Goal: Task Accomplishment & Management: Complete application form

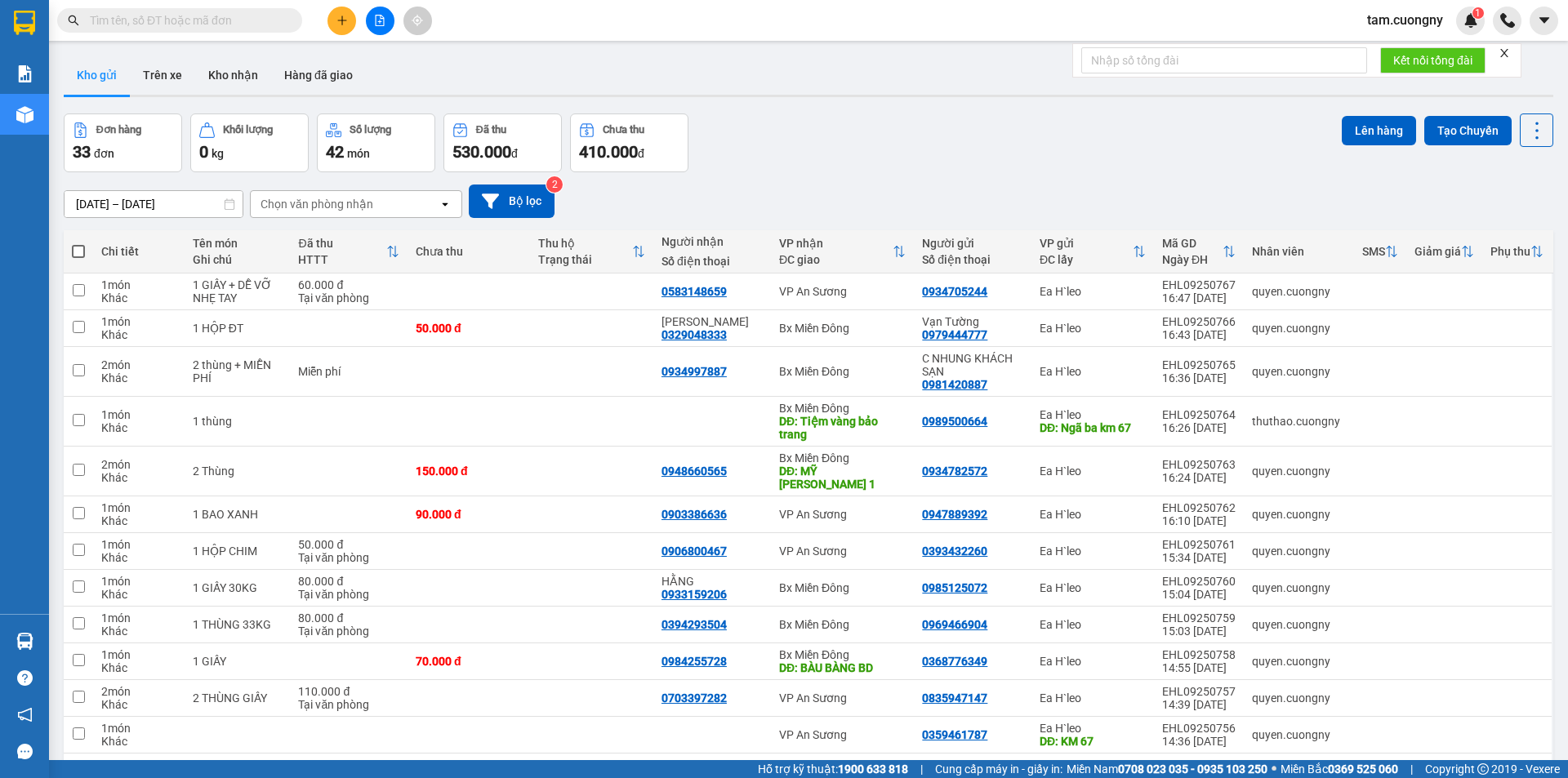
click at [205, 206] on input "[DATE] – [DATE]" at bounding box center [153, 204] width 178 height 26
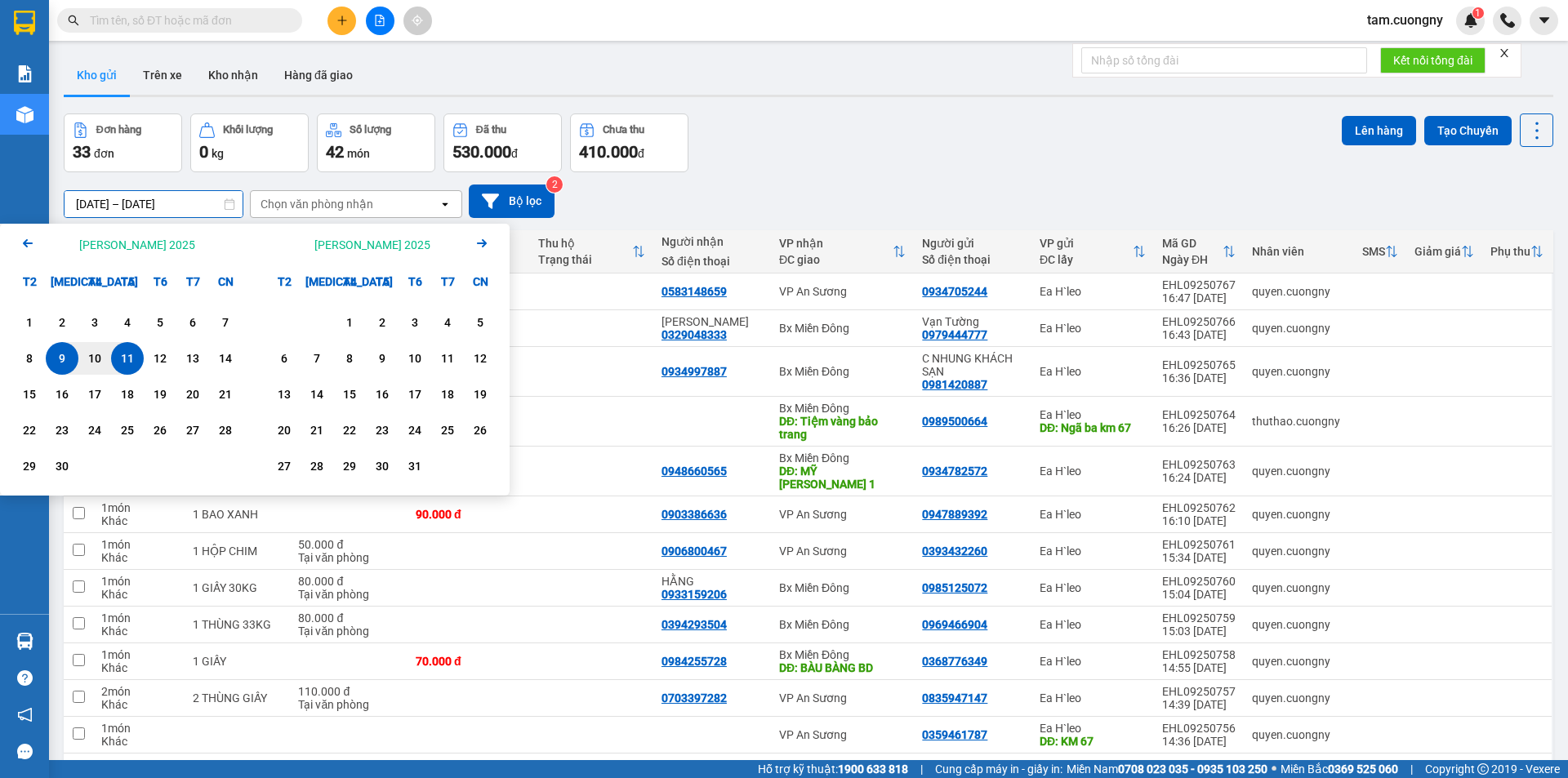
click at [136, 359] on div "11" at bounding box center [127, 358] width 23 height 20
drag, startPoint x: 136, startPoint y: 359, endPoint x: 124, endPoint y: 329, distance: 32.3
click at [135, 351] on div "11" at bounding box center [127, 358] width 23 height 20
type input "[DATE] – [DATE]"
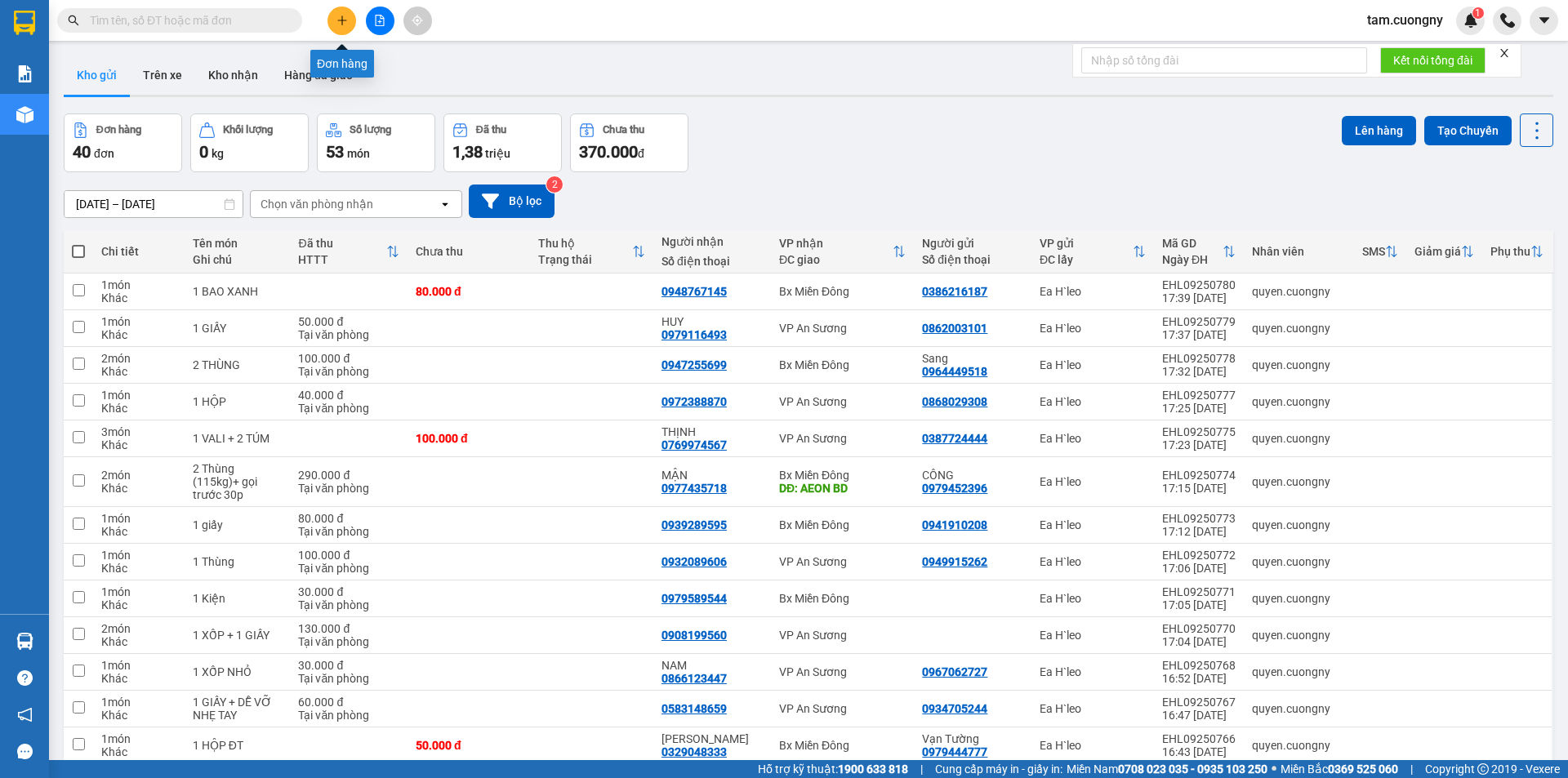
click at [351, 22] on button at bounding box center [342, 21] width 28 height 28
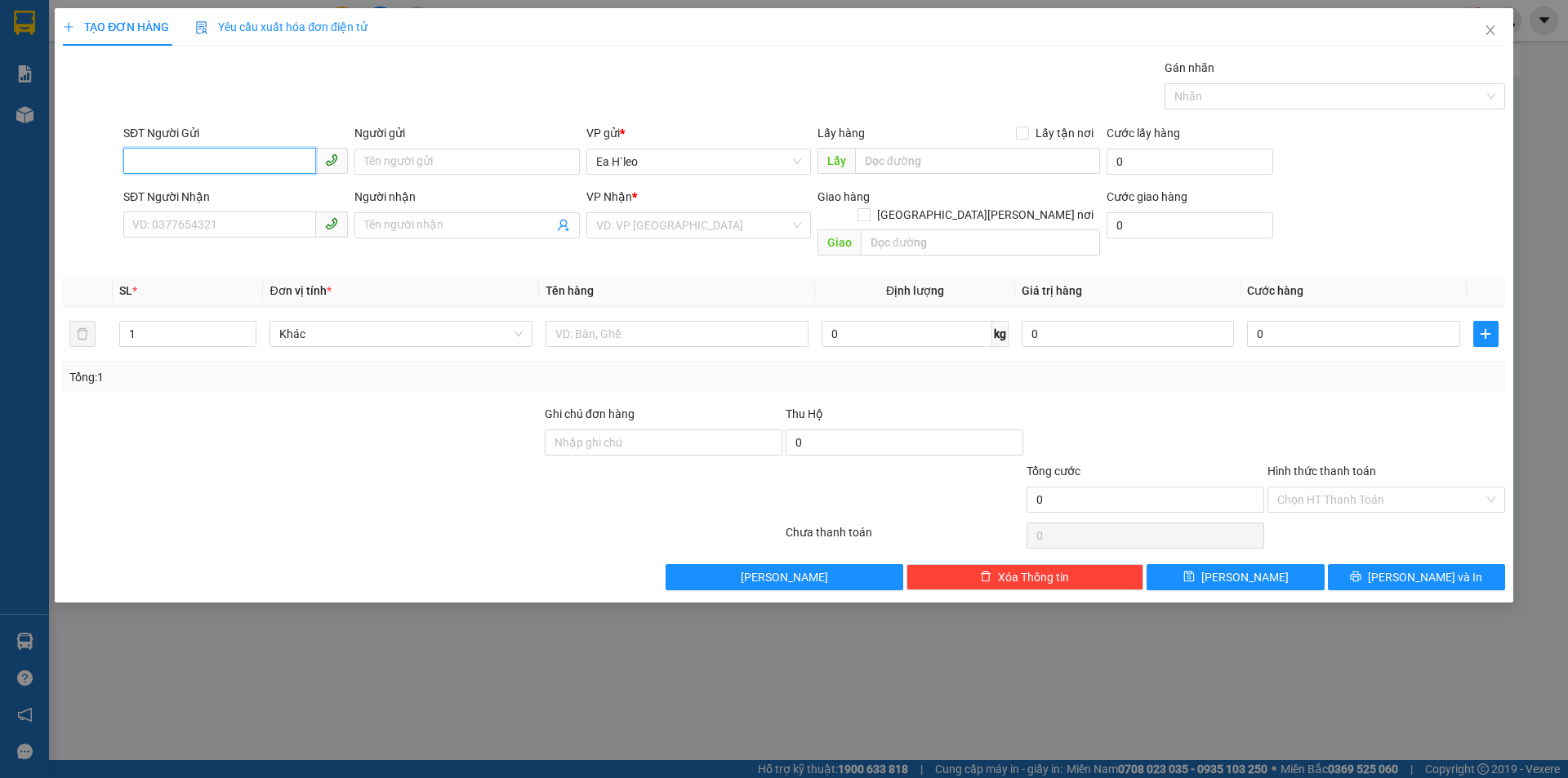
click at [229, 168] on input "SĐT Người Gửi" at bounding box center [220, 160] width 193 height 26
click at [262, 166] on input "0969" at bounding box center [220, 160] width 193 height 26
type input "0969242269"
click at [921, 160] on input "text" at bounding box center [977, 160] width 245 height 26
type input "km 72"
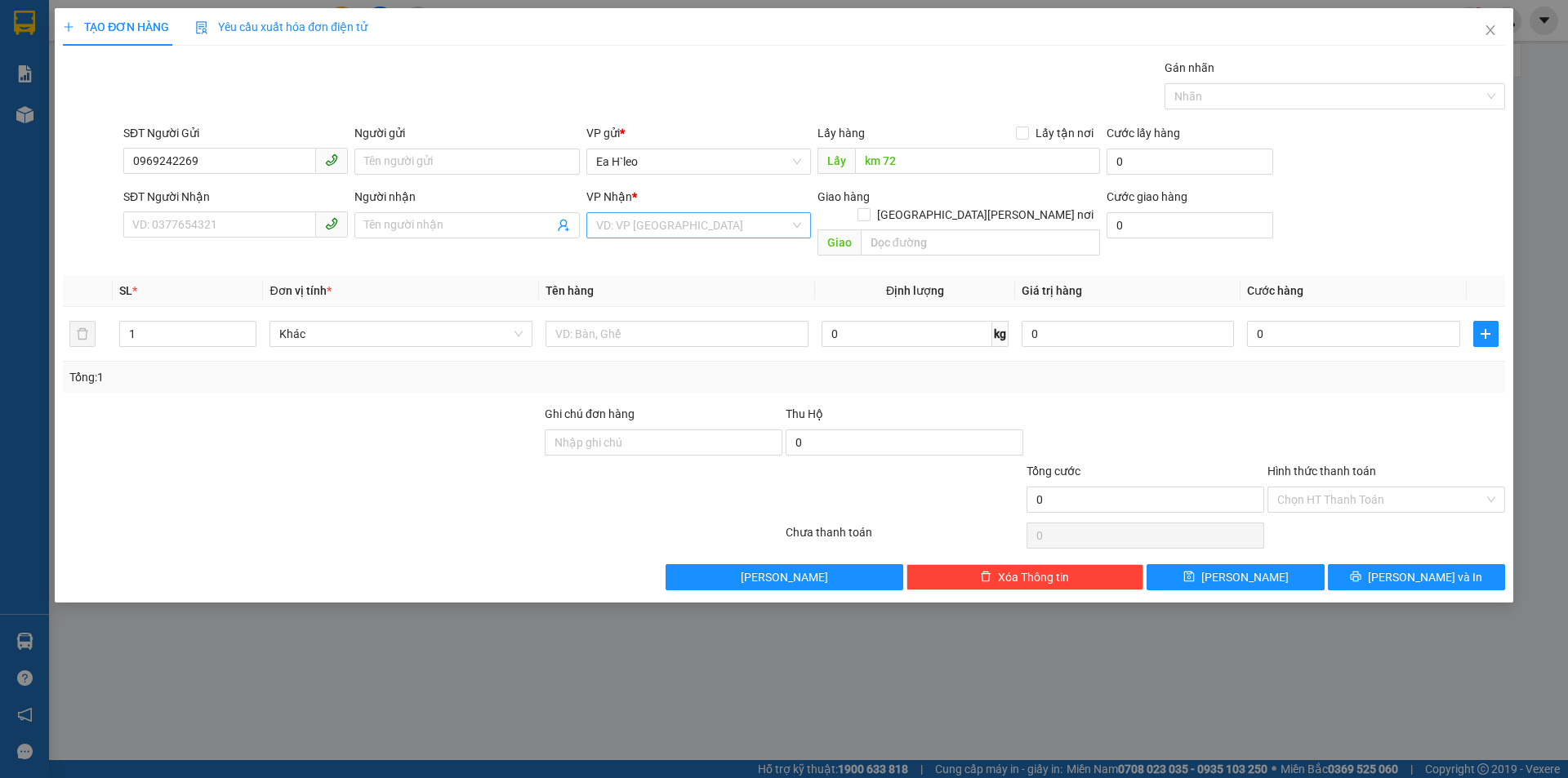
click at [621, 222] on input "search" at bounding box center [693, 225] width 194 height 25
click at [656, 275] on div "Bx Miền Đông" at bounding box center [699, 284] width 205 height 18
click at [897, 229] on input "text" at bounding box center [980, 242] width 239 height 26
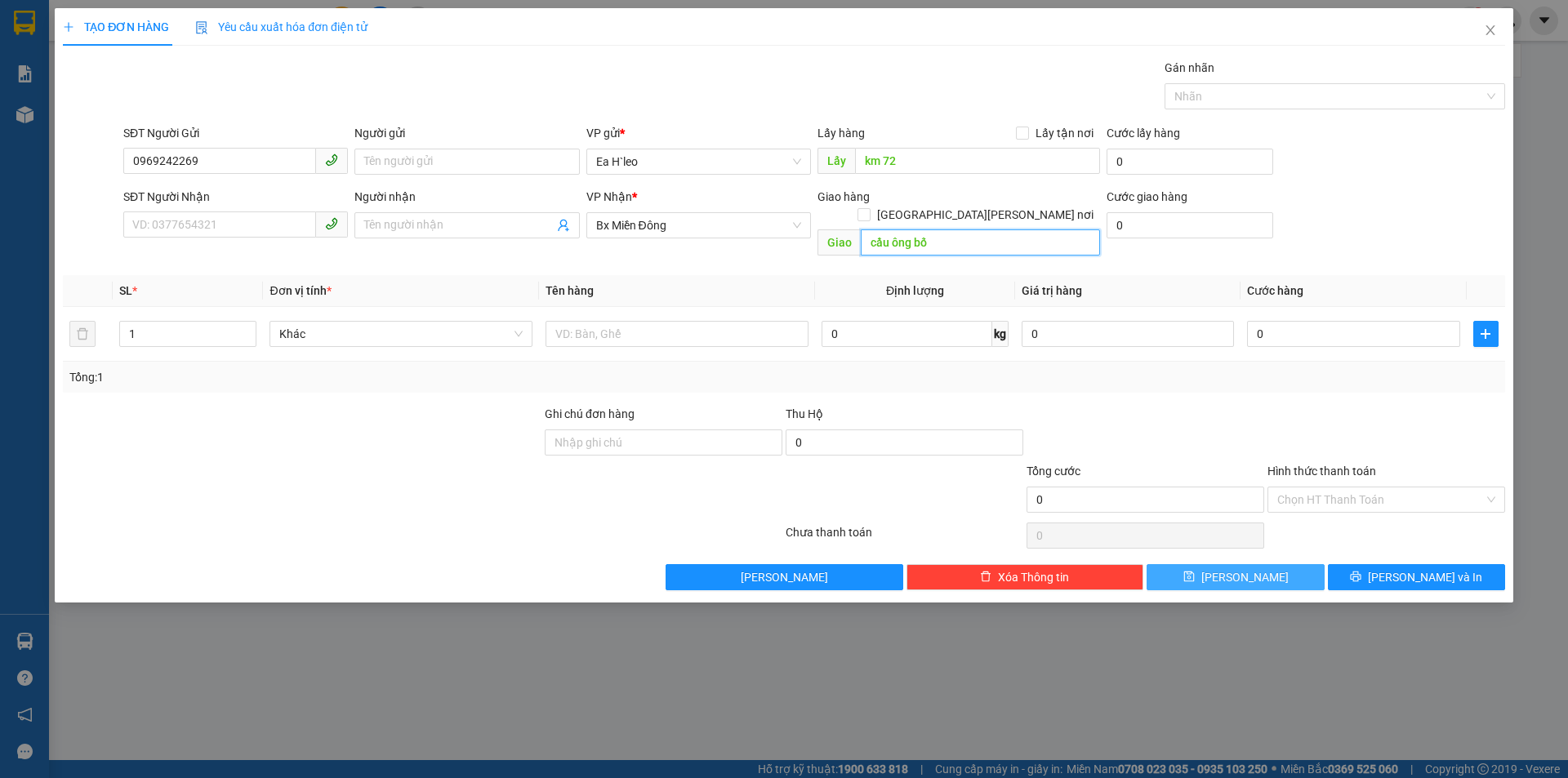
type input "cầu ông bố"
click at [1195, 570] on icon "save" at bounding box center [1189, 576] width 11 height 11
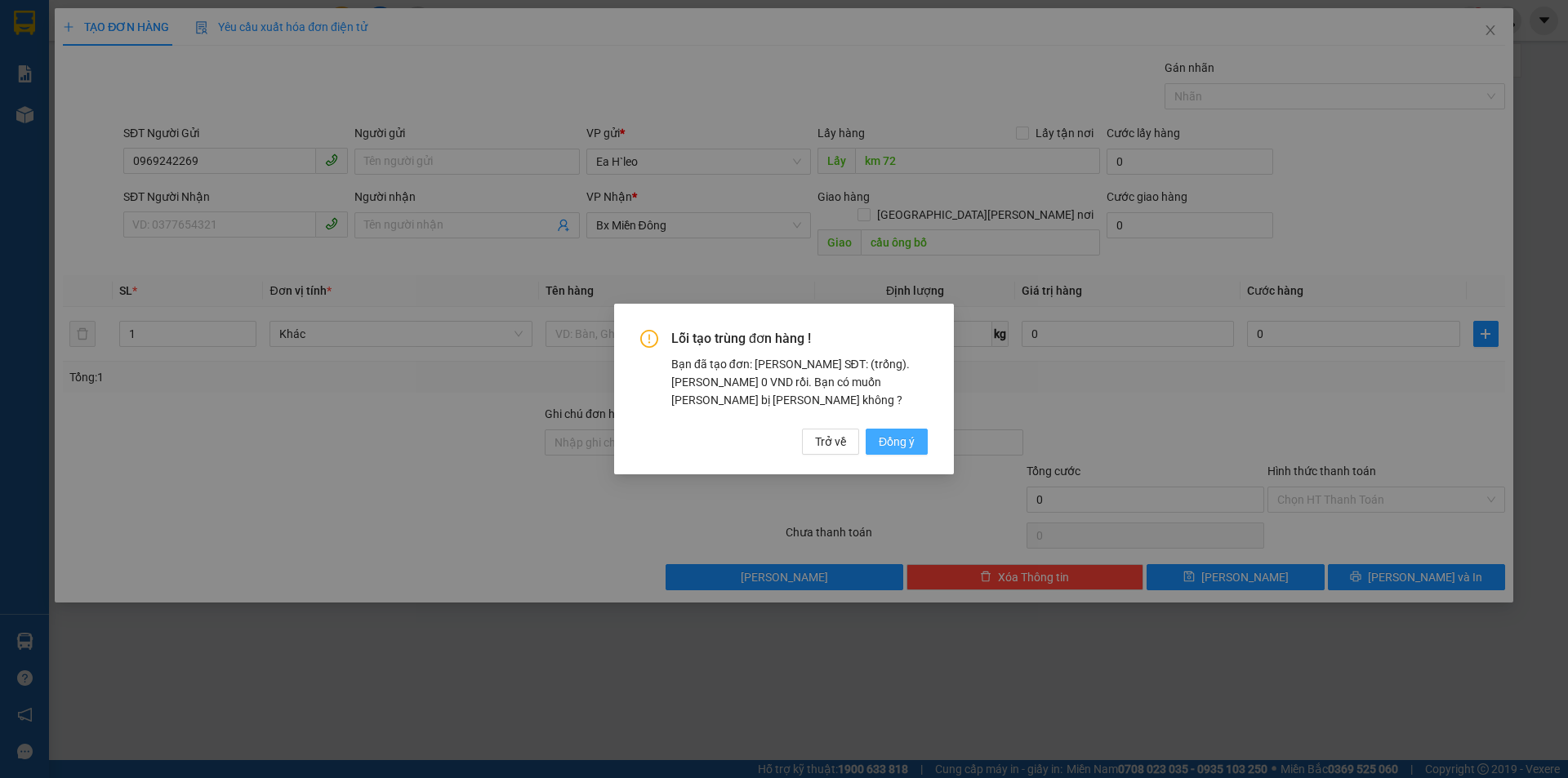
click at [904, 437] on span "Đồng ý" at bounding box center [897, 441] width 36 height 18
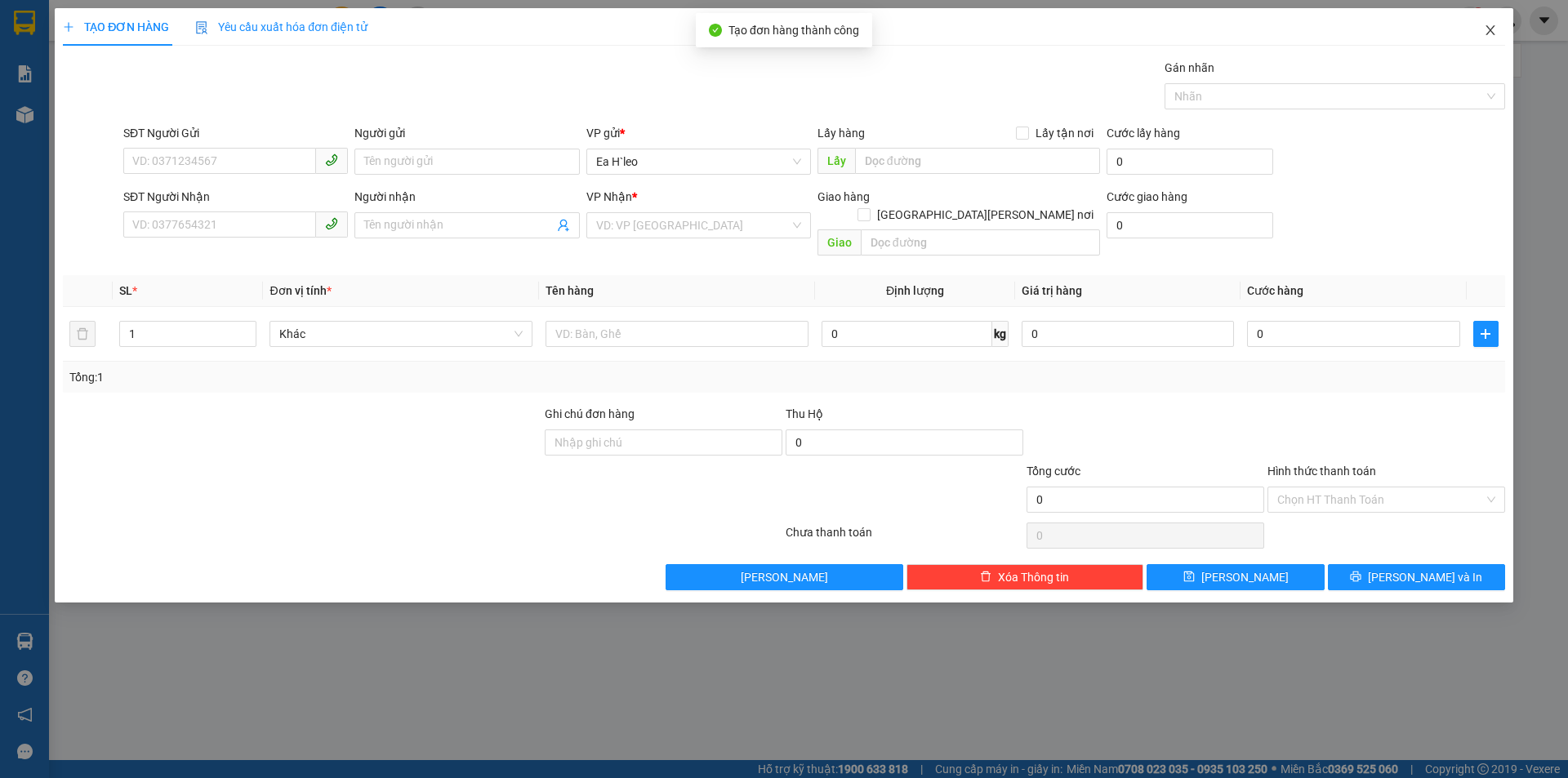
click at [1492, 27] on icon "close" at bounding box center [1490, 30] width 13 height 13
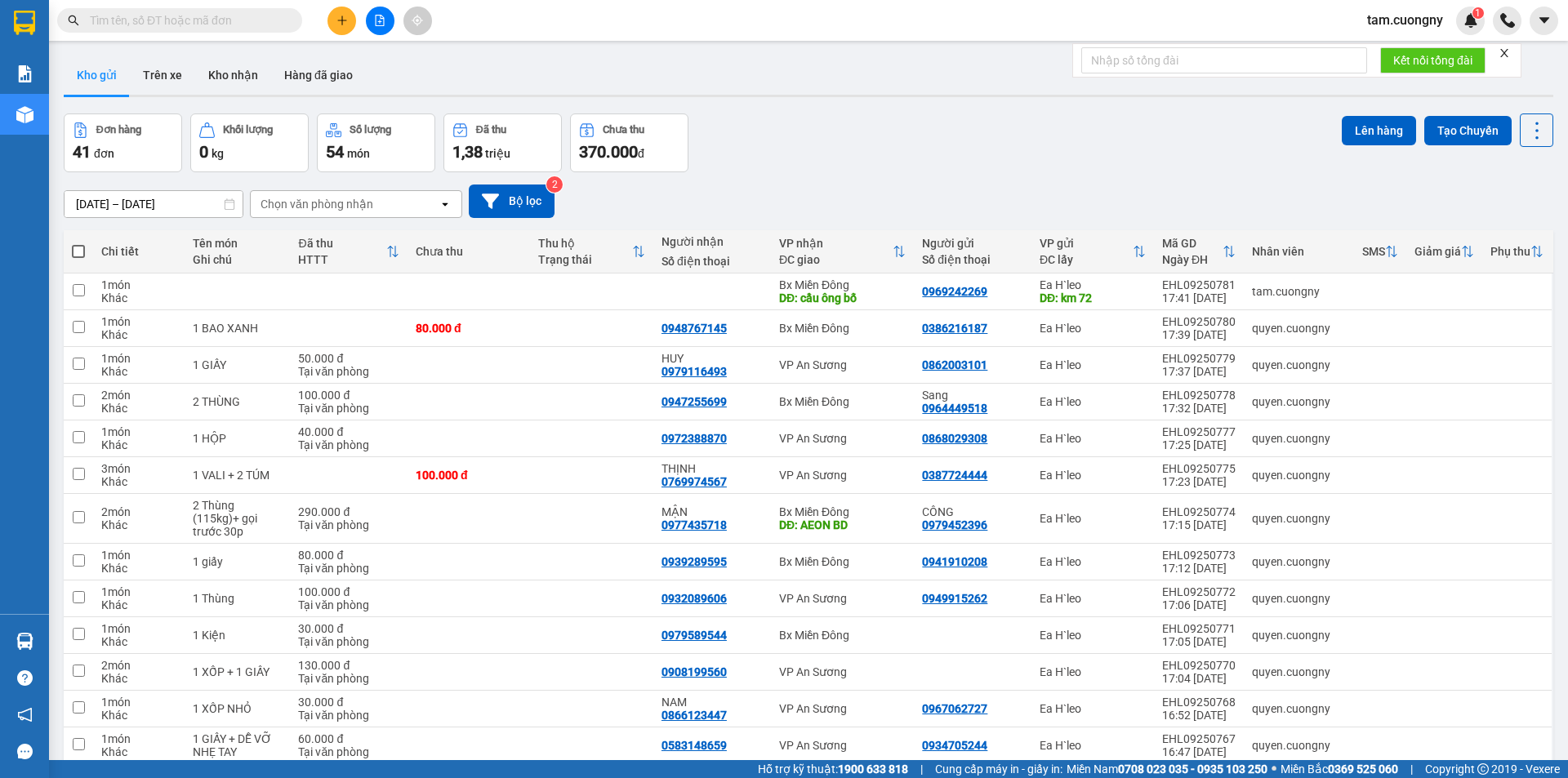
click at [259, 17] on input "text" at bounding box center [186, 20] width 193 height 18
paste input "0968998710"
type input "0968998710"
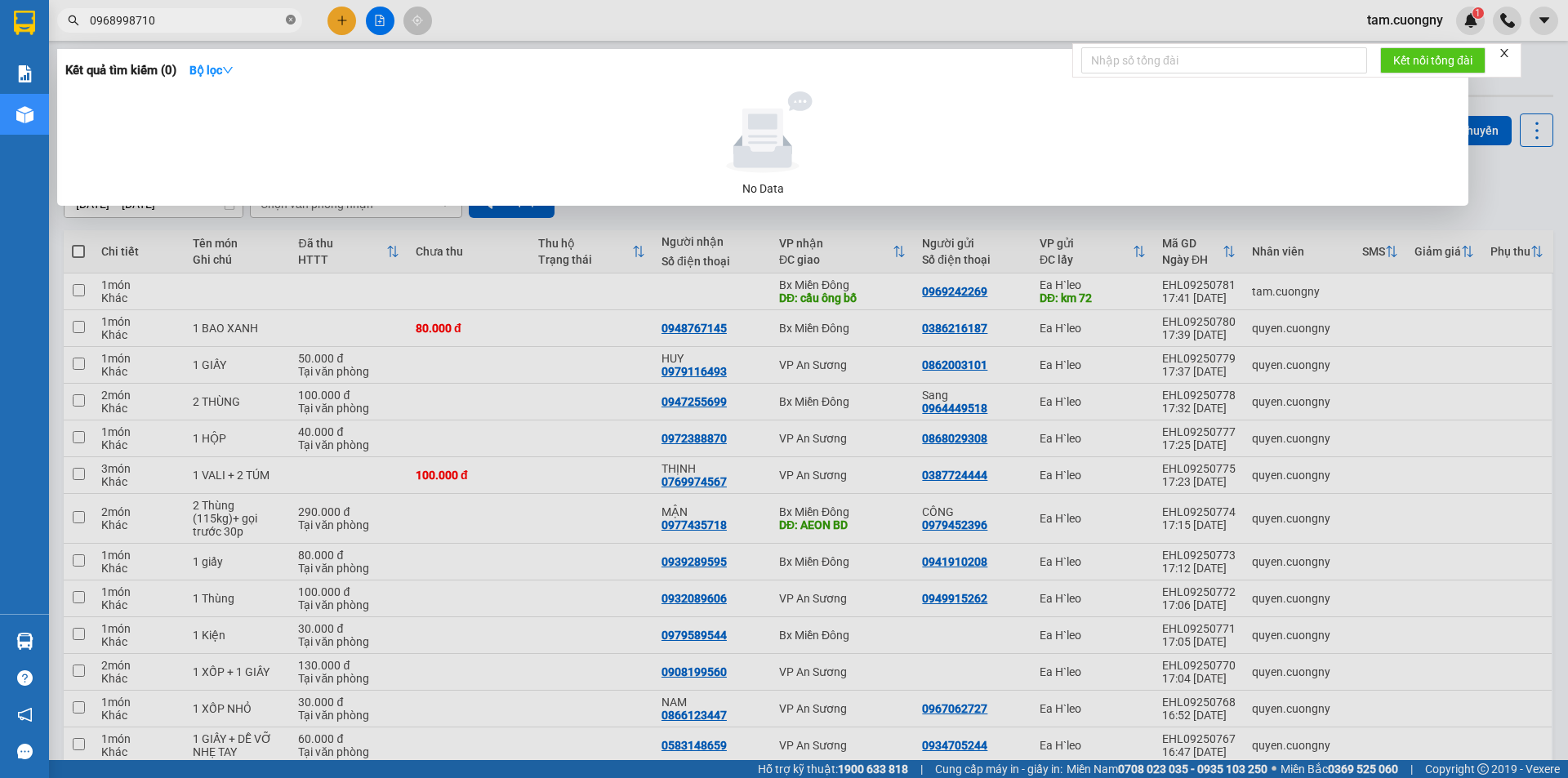
click at [291, 21] on icon "close-circle" at bounding box center [290, 19] width 9 height 9
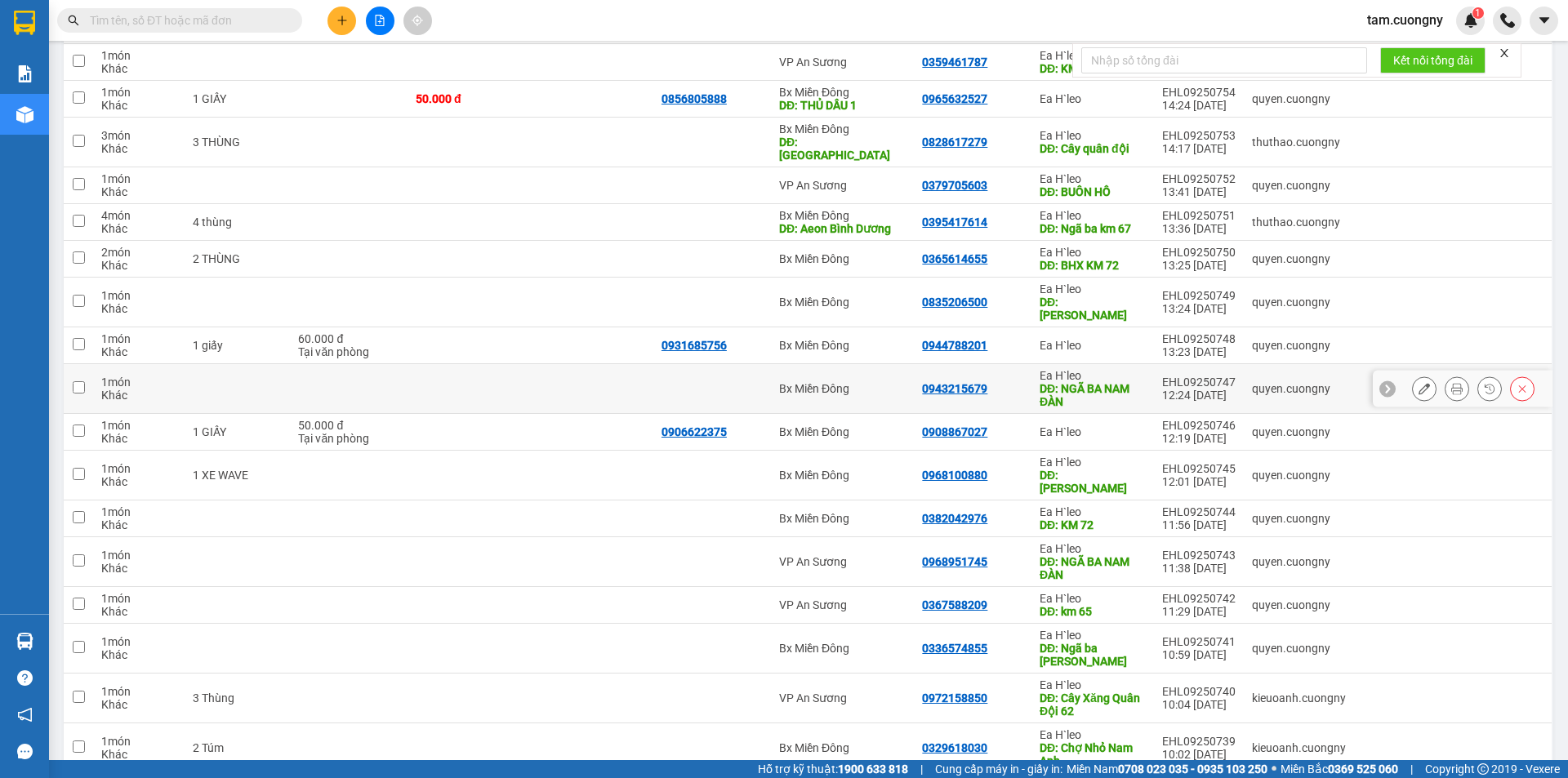
scroll to position [1204, 0]
